Goal: Information Seeking & Learning: Learn about a topic

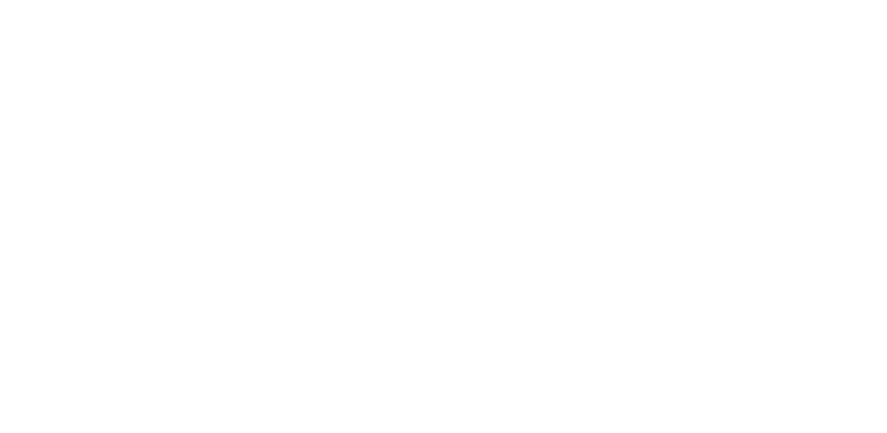
scroll to position [2, 0]
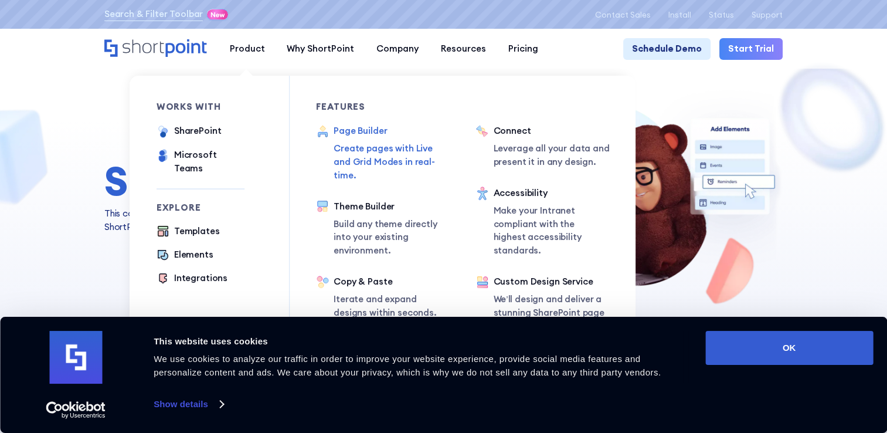
click at [380, 158] on p "Create pages with Live and Grid Modes in real-time." at bounding box center [392, 162] width 117 height 40
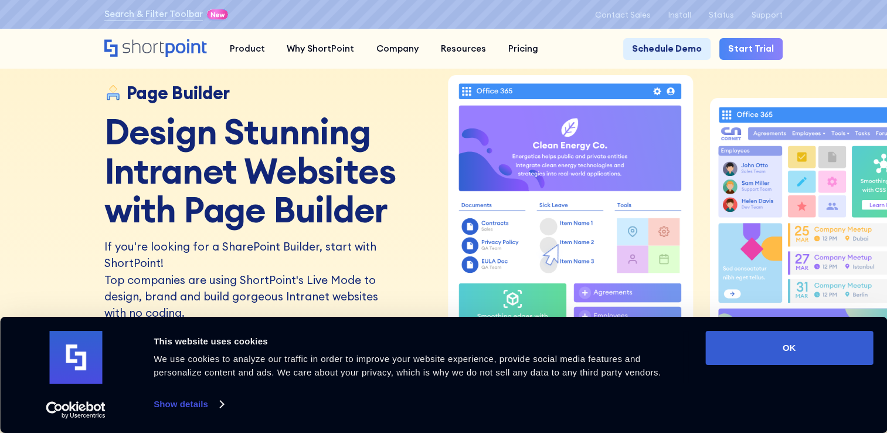
drag, startPoint x: 762, startPoint y: 347, endPoint x: 772, endPoint y: 305, distance: 42.8
click at [762, 348] on button "OK" at bounding box center [789, 348] width 168 height 34
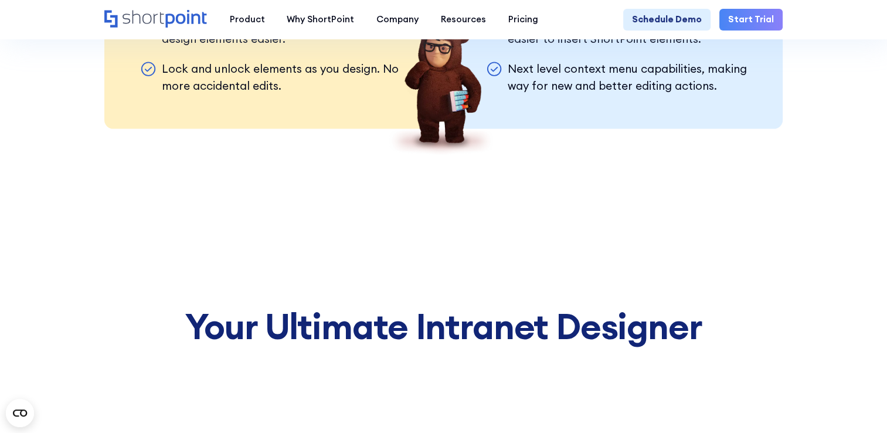
scroll to position [2542, 0]
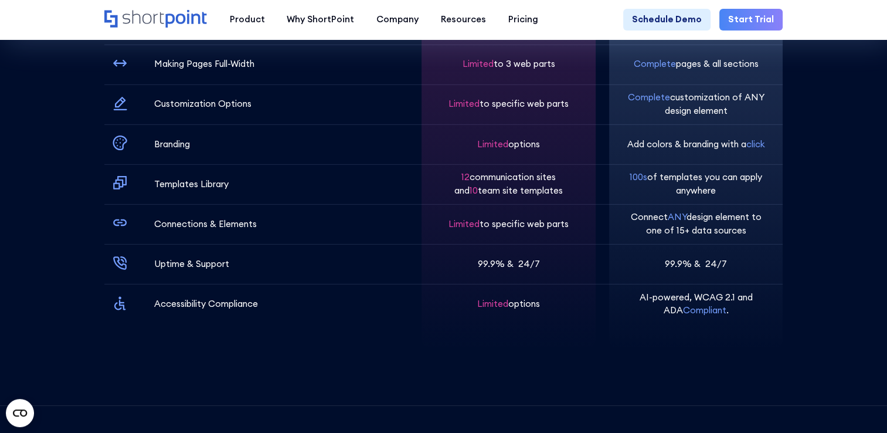
scroll to position [3225, 0]
